Goal: Check status: Check status

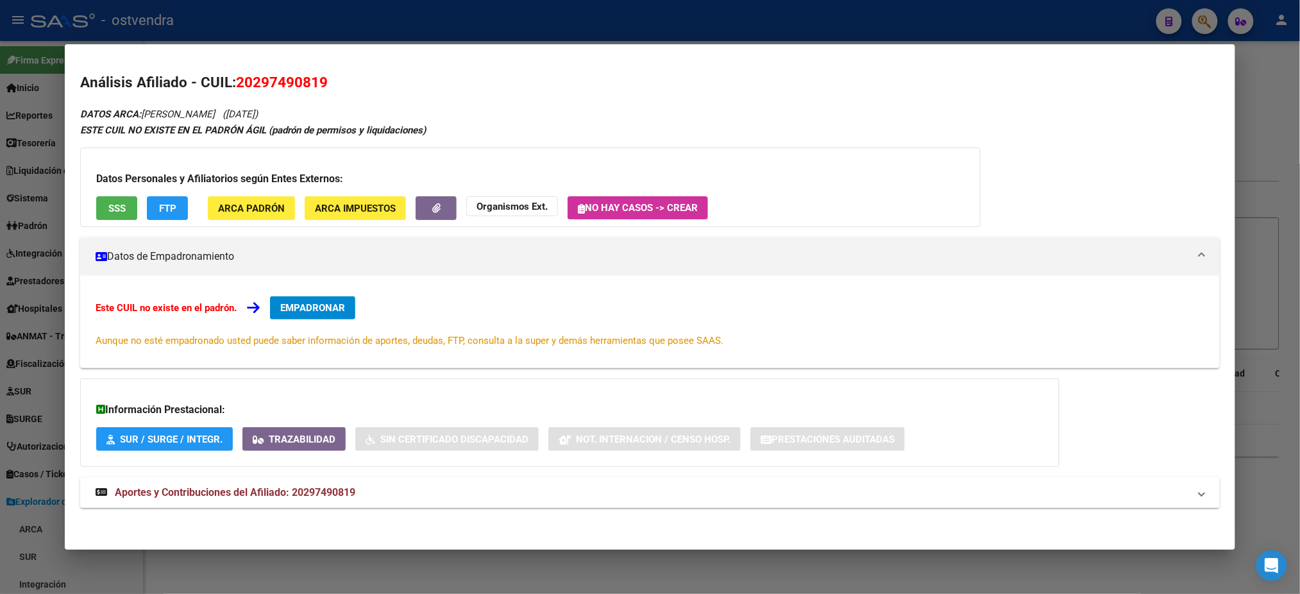
scroll to position [249, 0]
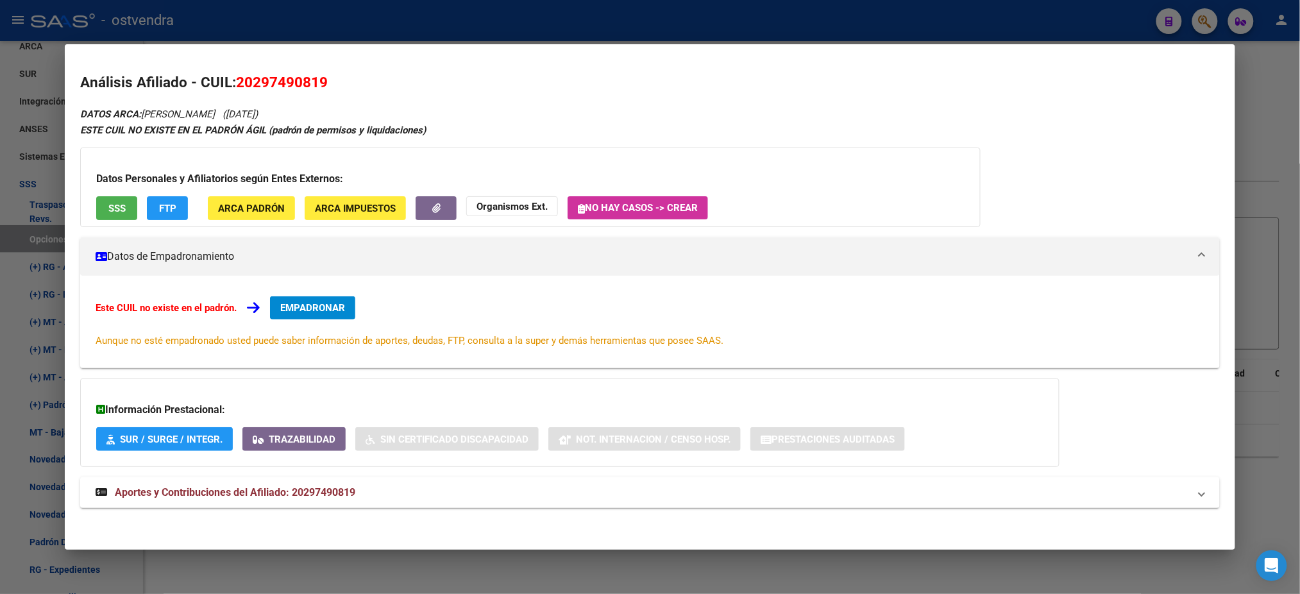
click at [980, 26] on div at bounding box center [650, 297] width 1300 height 594
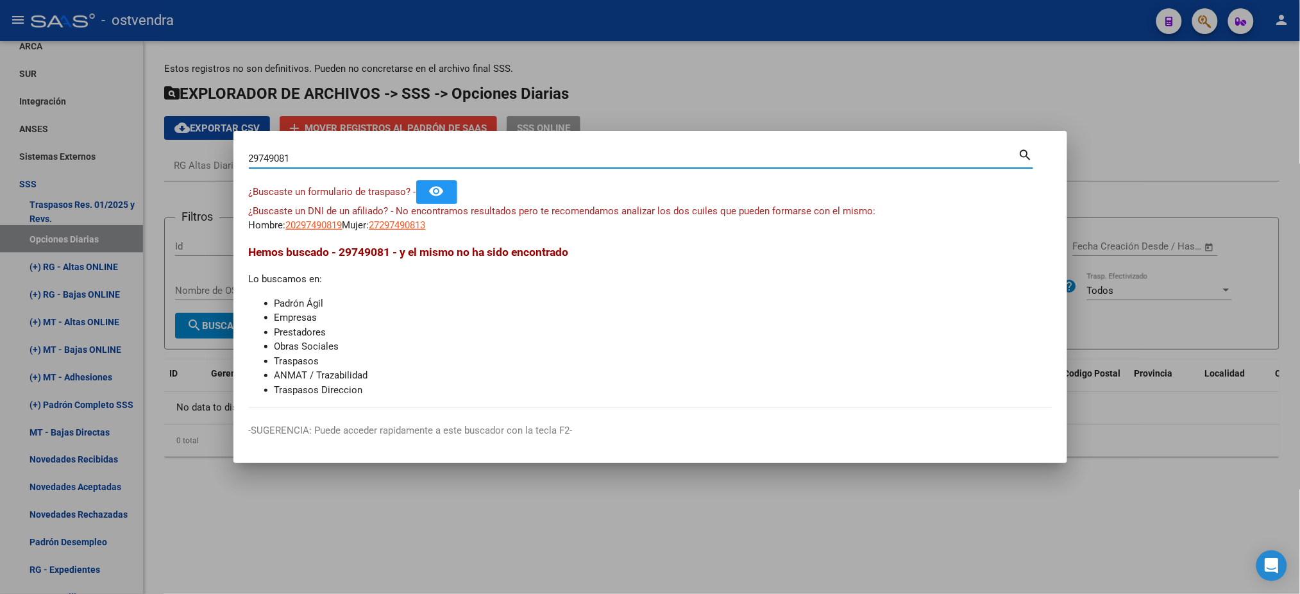
drag, startPoint x: 319, startPoint y: 155, endPoint x: 198, endPoint y: 154, distance: 121.2
click at [198, 154] on div "29749081 Buscar (apellido, dni, cuil, nro traspaso, cuit, obra social) search ¿…" at bounding box center [650, 297] width 1300 height 594
paste input "5775131"
type input "57751311"
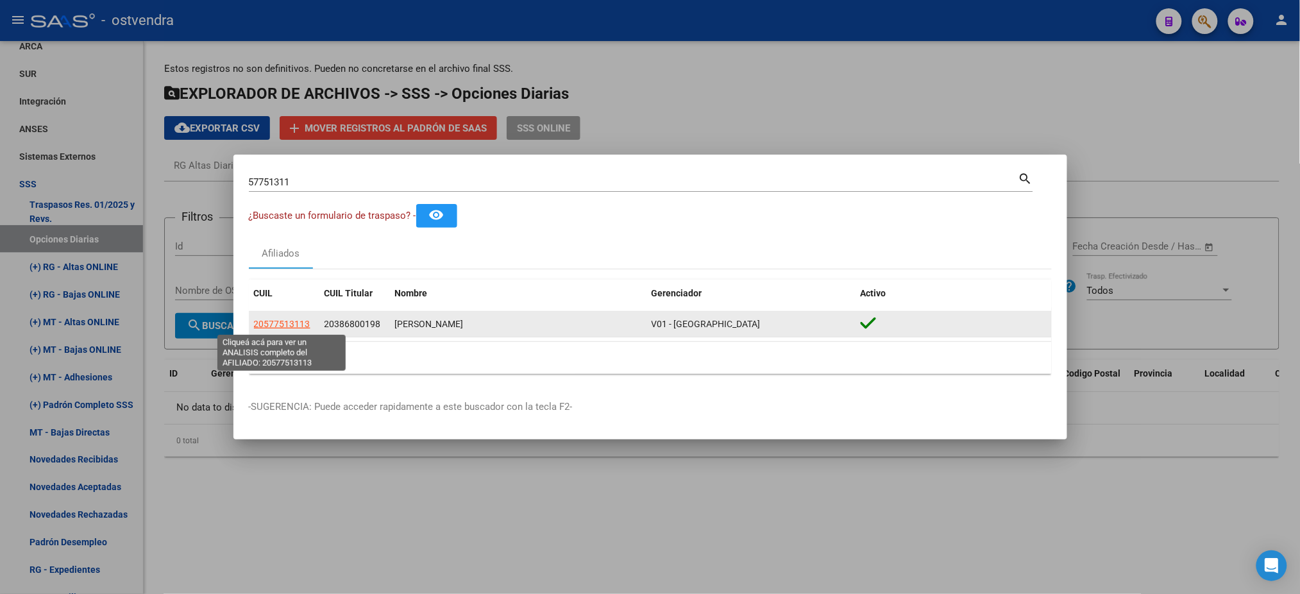
click at [293, 321] on span "20577513113" at bounding box center [282, 324] width 56 height 10
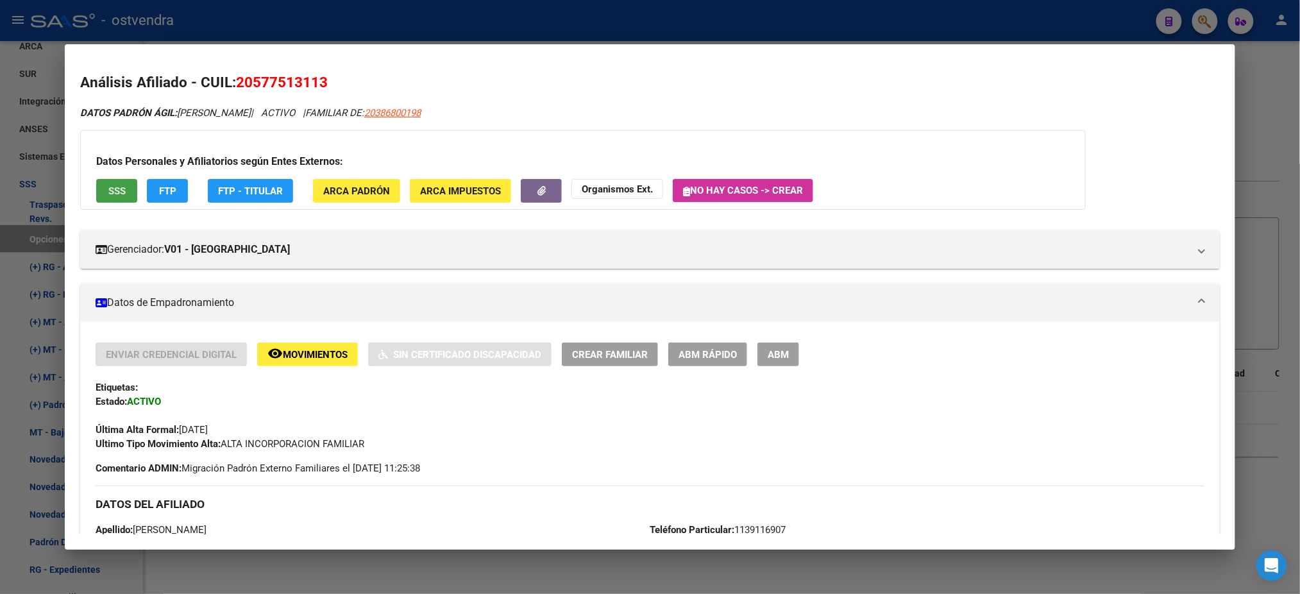
click at [125, 201] on button "SSS" at bounding box center [116, 191] width 41 height 24
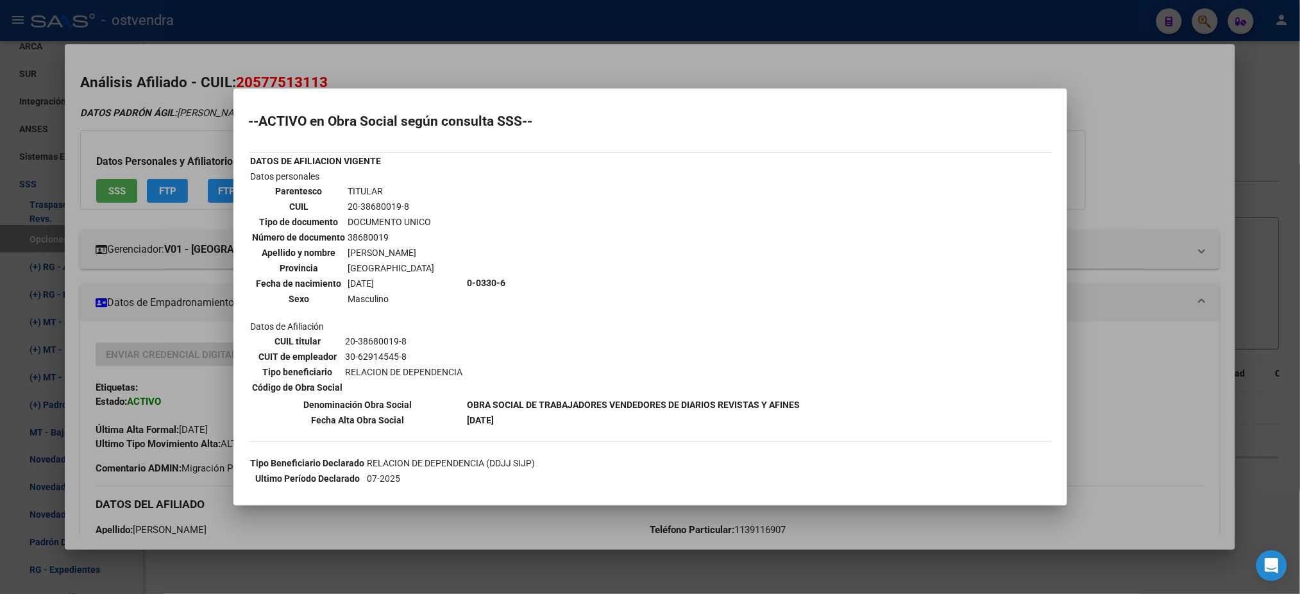
click at [192, 109] on div at bounding box center [650, 297] width 1300 height 594
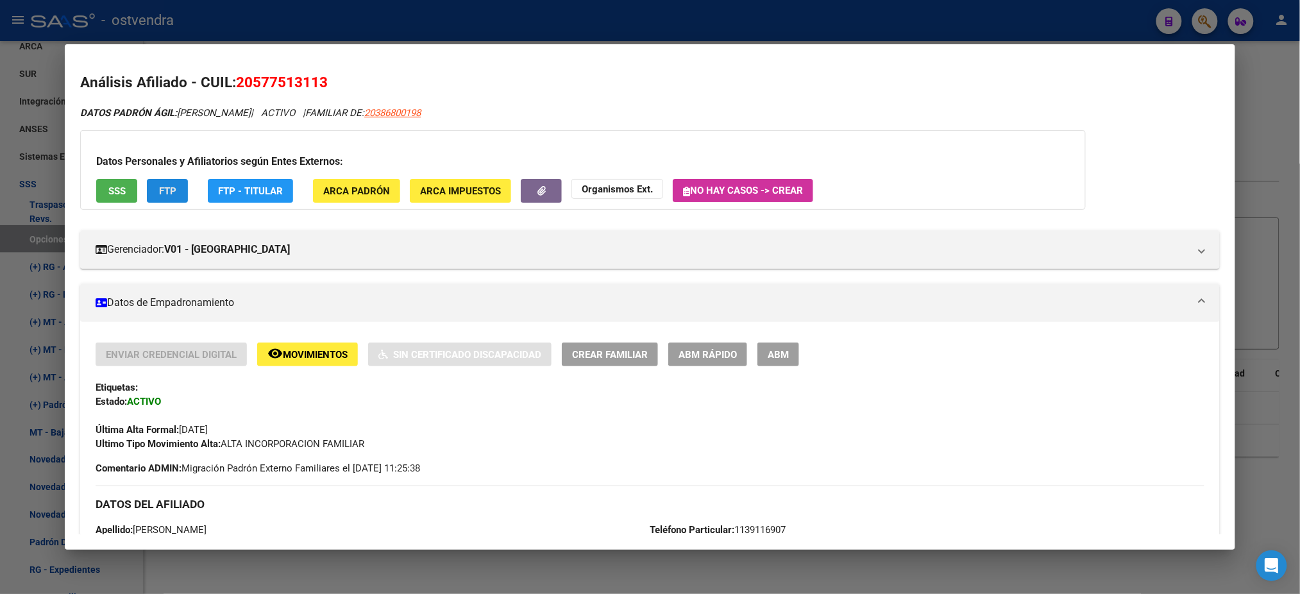
click at [160, 183] on button "FTP" at bounding box center [167, 191] width 41 height 24
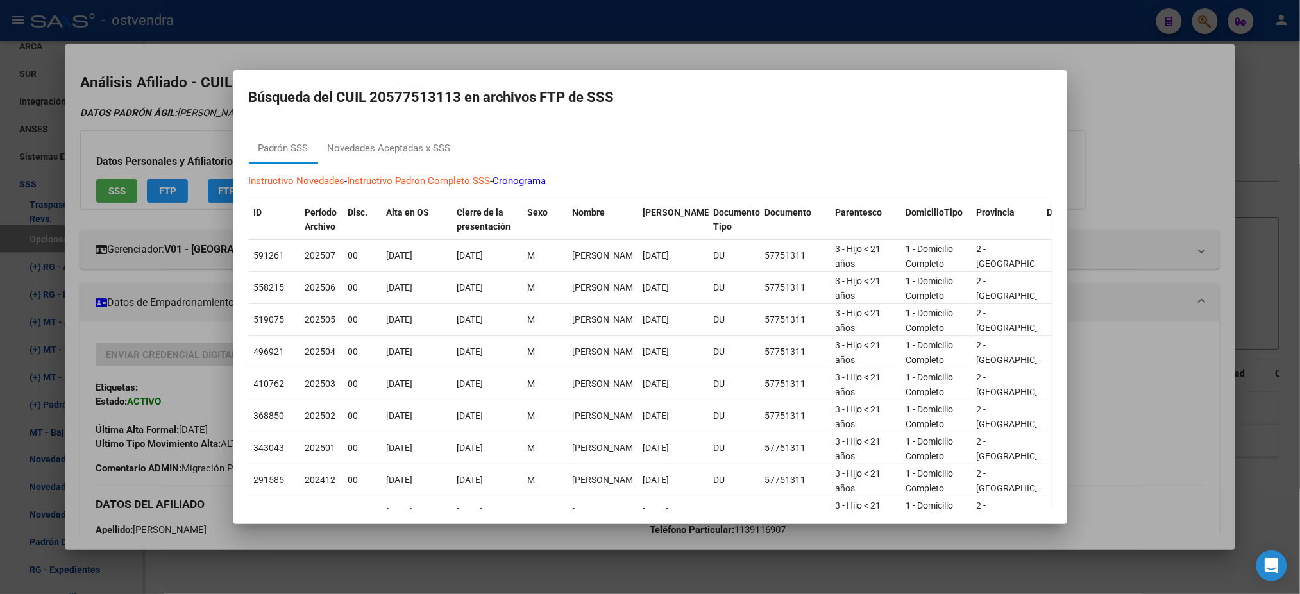
drag, startPoint x: 53, startPoint y: 122, endPoint x: 69, endPoint y: 122, distance: 16.7
click at [53, 122] on div at bounding box center [650, 297] width 1300 height 594
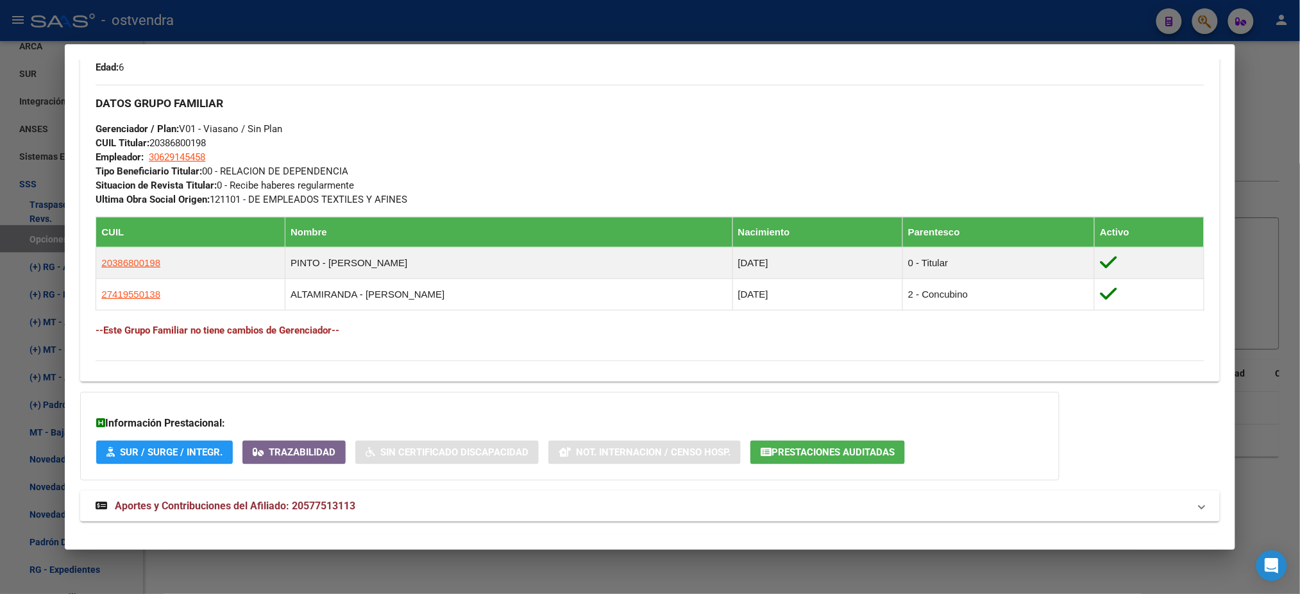
scroll to position [634, 0]
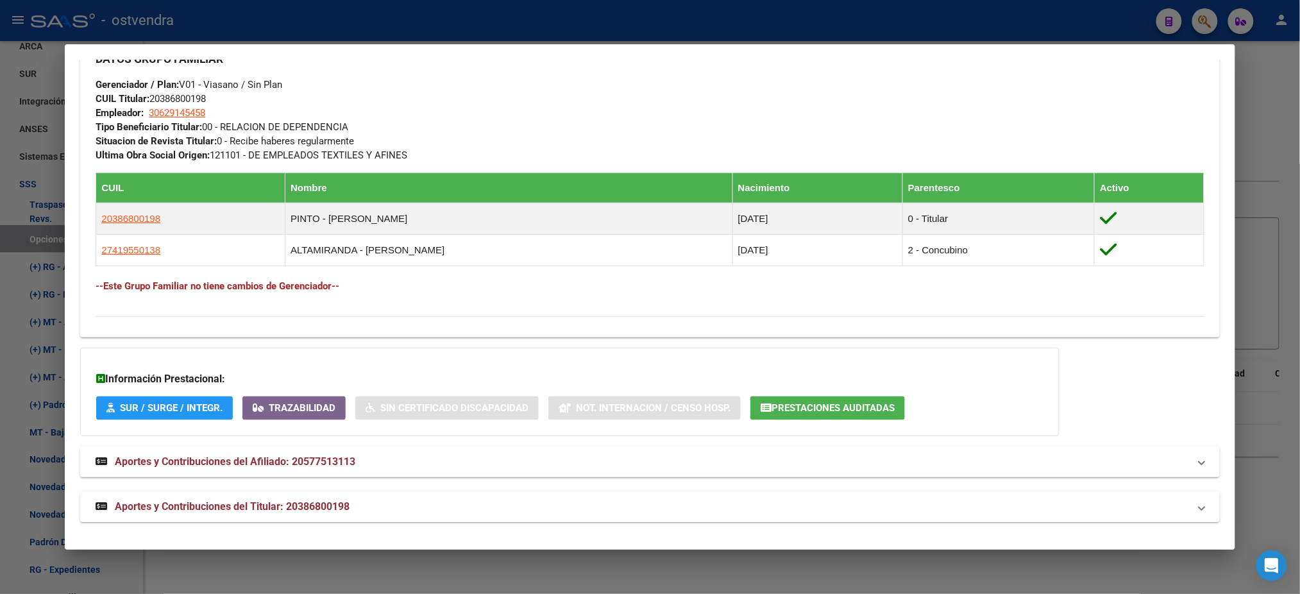
click at [384, 496] on mat-expansion-panel-header "Aportes y Contribuciones del Titular: 20386800198" at bounding box center [649, 506] width 1139 height 31
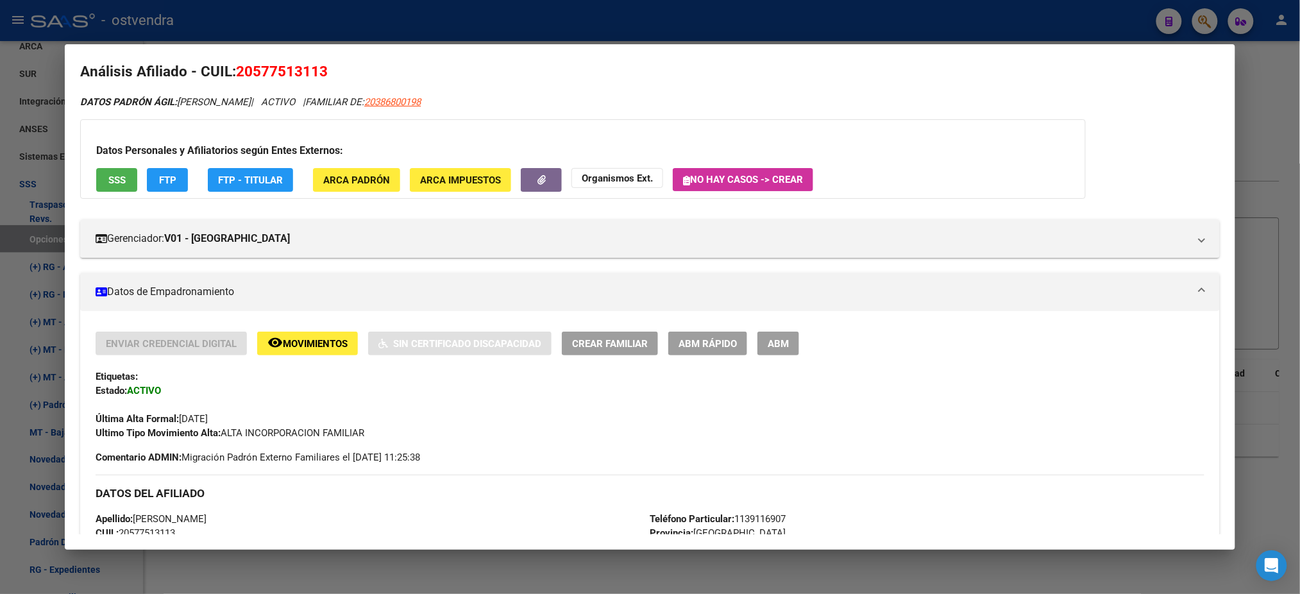
scroll to position [0, 0]
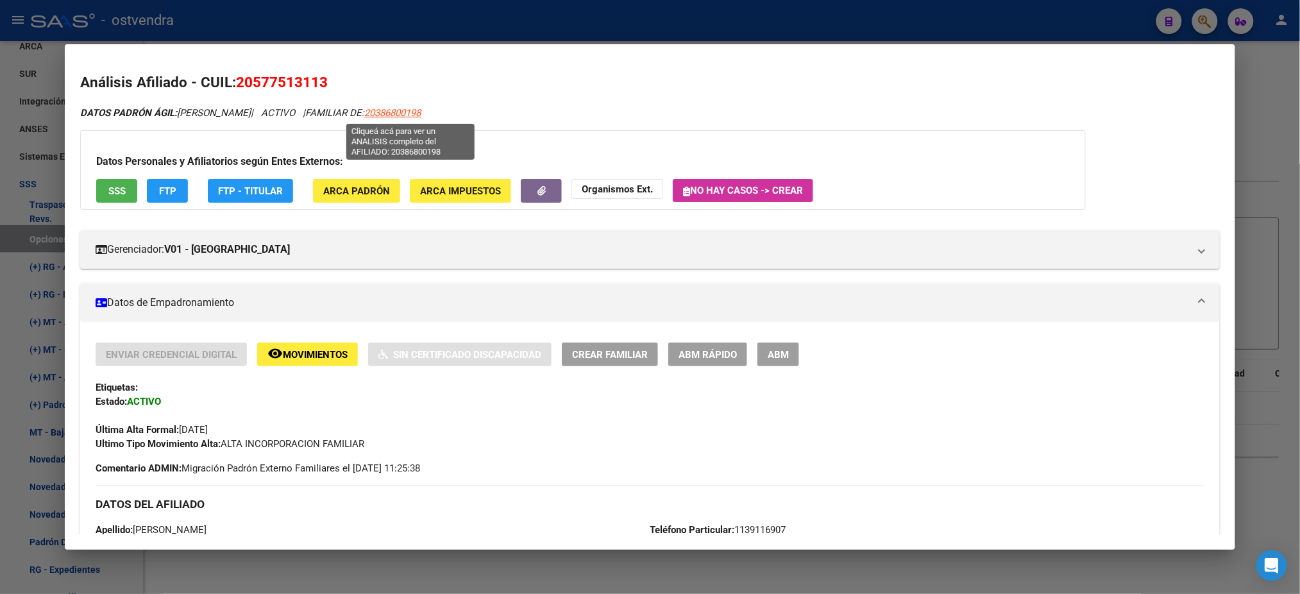
click at [421, 107] on span "20386800198" at bounding box center [392, 113] width 56 height 12
type textarea "20386800198"
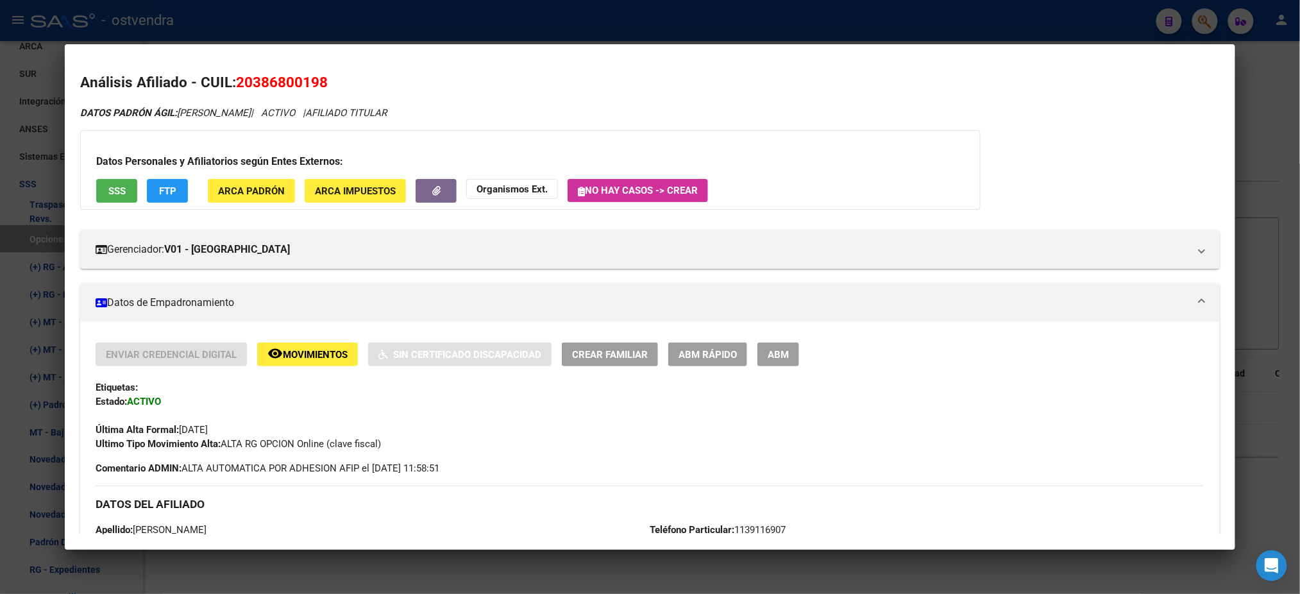
click at [162, 193] on span "FTP" at bounding box center [167, 191] width 17 height 12
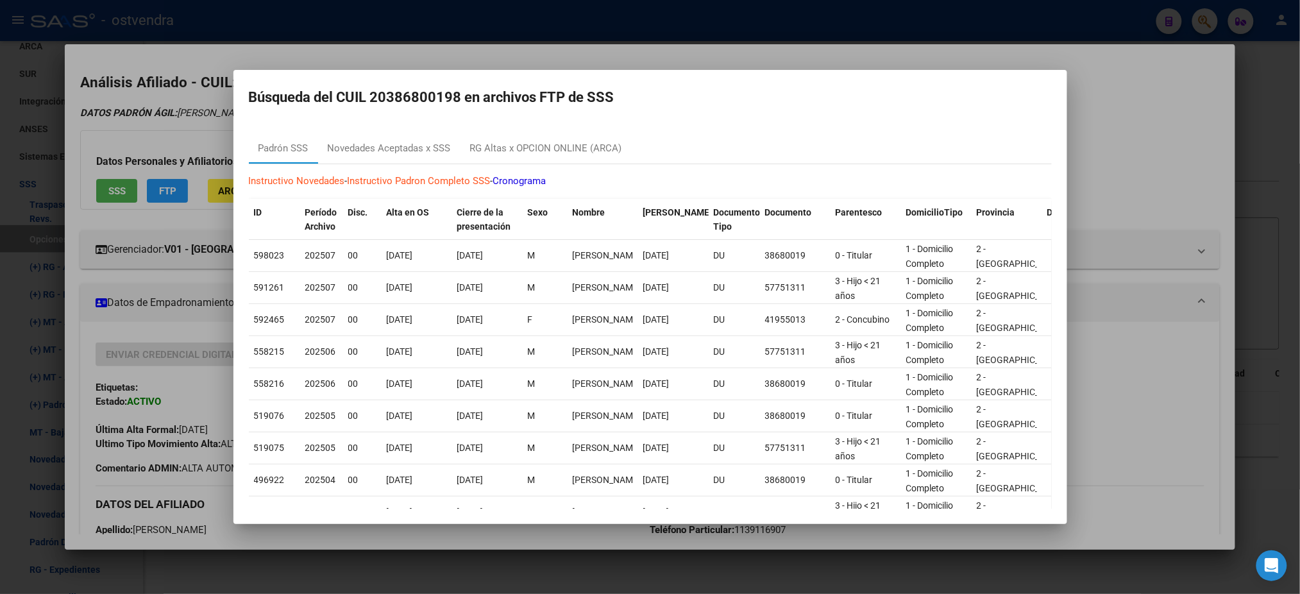
click at [151, 128] on div at bounding box center [650, 297] width 1300 height 594
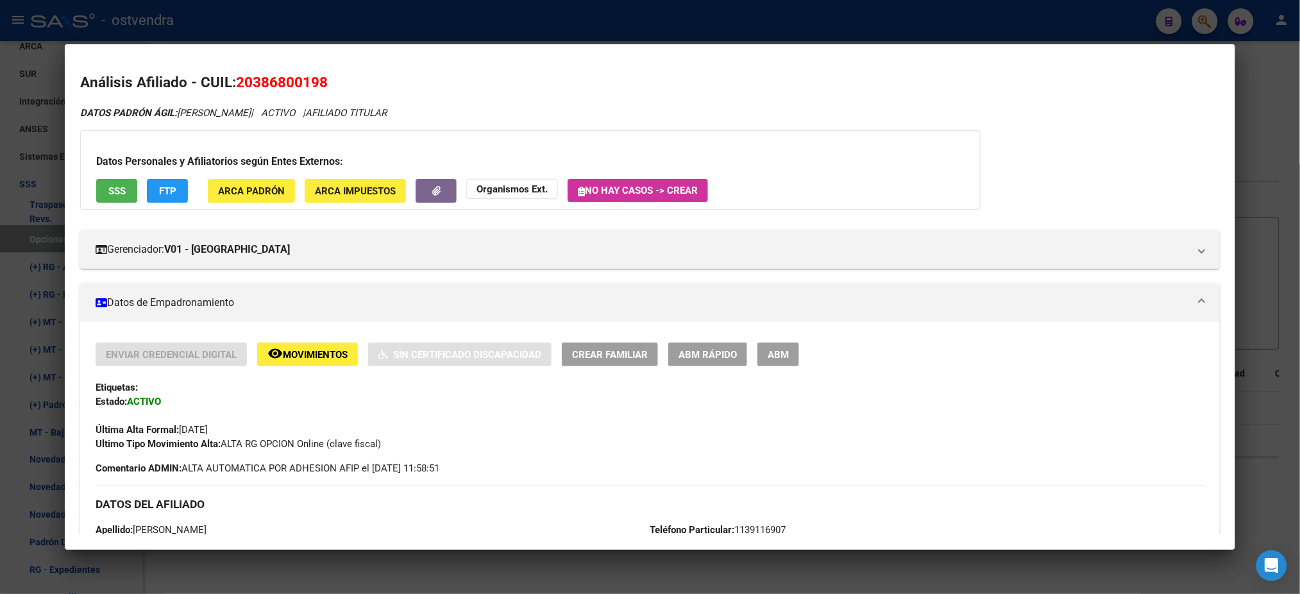
click at [137, 9] on div at bounding box center [650, 297] width 1300 height 594
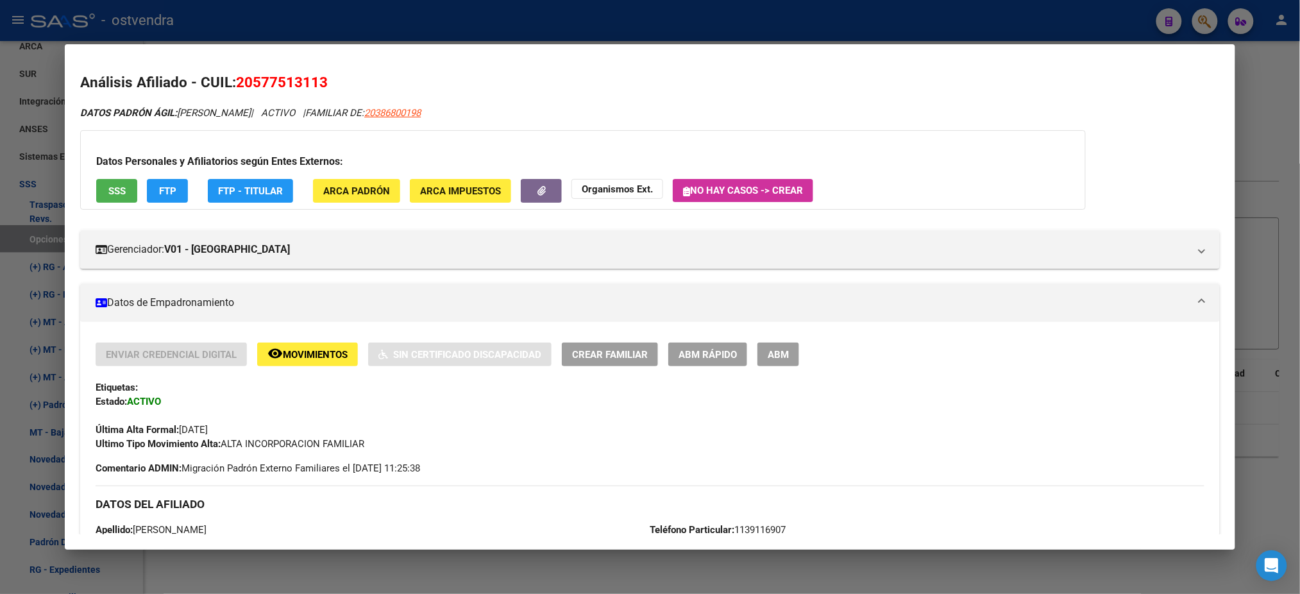
click at [137, 9] on div at bounding box center [650, 297] width 1300 height 594
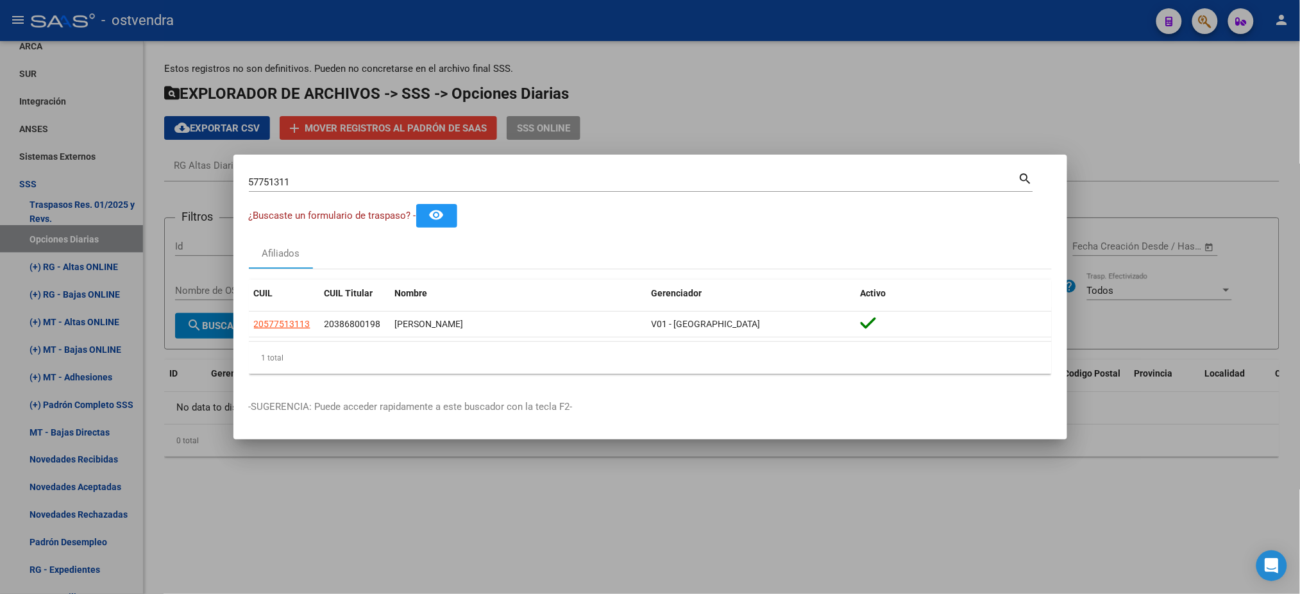
click at [137, 9] on div at bounding box center [650, 297] width 1300 height 594
